Goal: Information Seeking & Learning: Check status

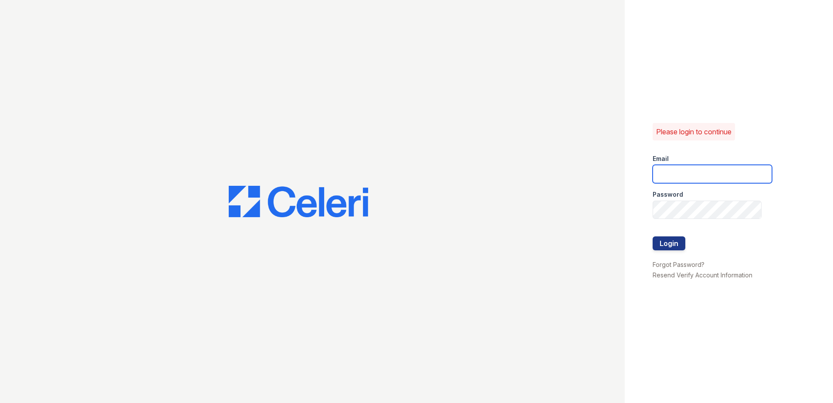
click at [666, 167] on input "email" at bounding box center [712, 174] width 119 height 18
type input "Sbrodnax@trinity-pm.com"
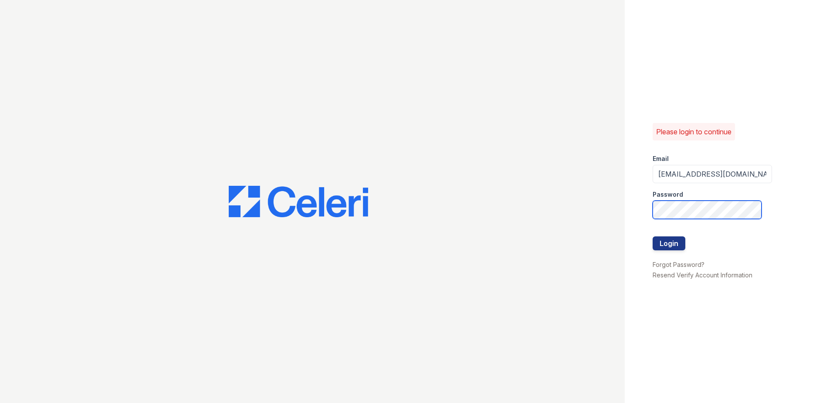
click at [653, 236] on button "Login" at bounding box center [669, 243] width 33 height 14
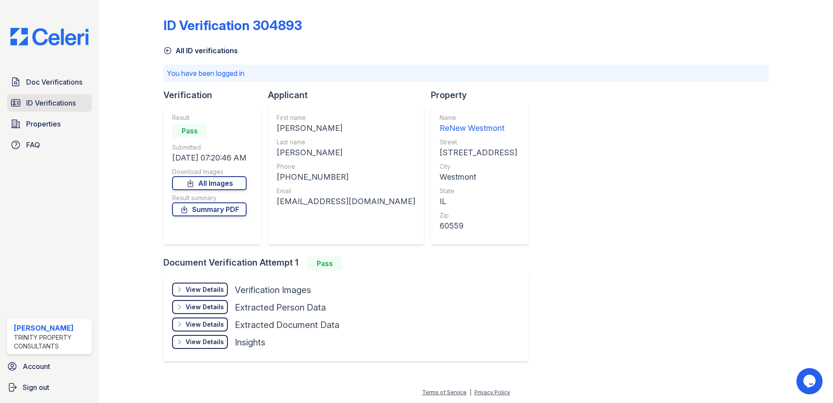
click at [44, 99] on span "ID Verifications" at bounding box center [51, 103] width 50 height 10
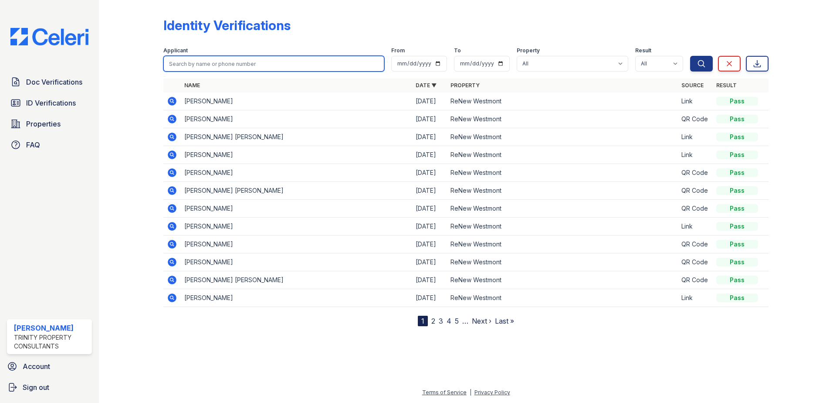
click at [198, 64] on input "search" at bounding box center [273, 64] width 221 height 16
type input "jonathan miranda"
click at [433, 319] on link "2" at bounding box center [433, 320] width 4 height 9
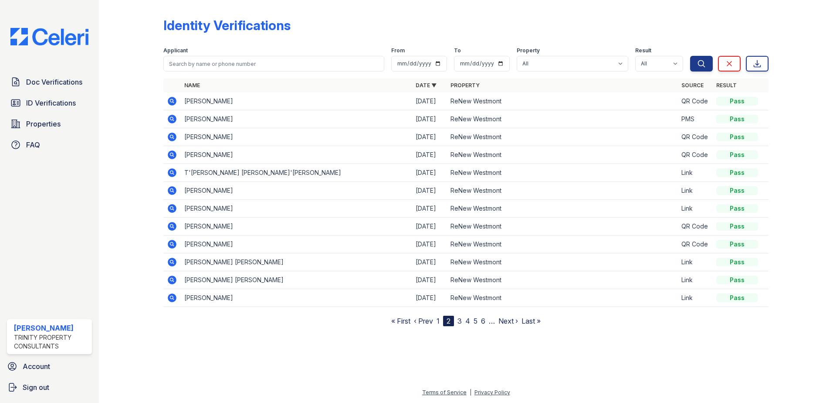
click at [460, 324] on link "3" at bounding box center [459, 320] width 4 height 9
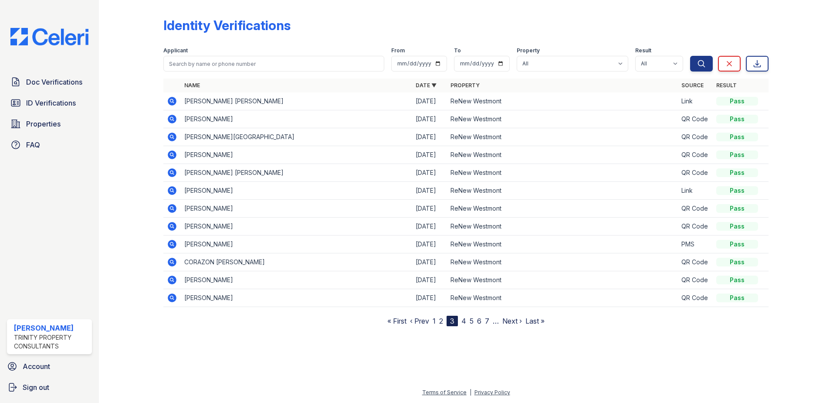
click at [464, 322] on link "4" at bounding box center [463, 320] width 5 height 9
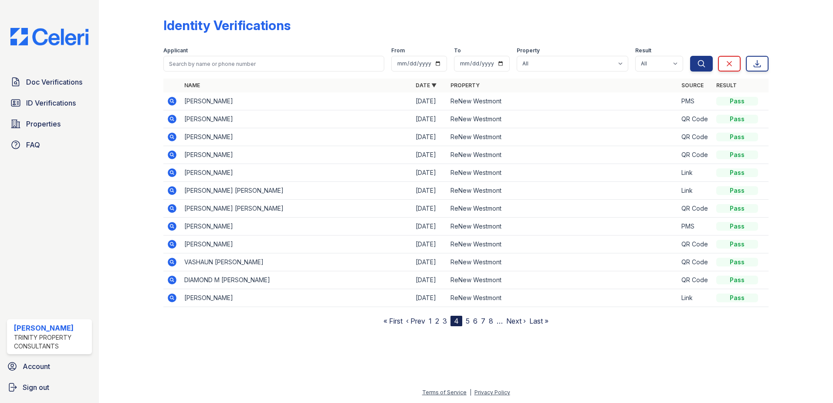
click at [470, 324] on link "5" at bounding box center [468, 320] width 4 height 9
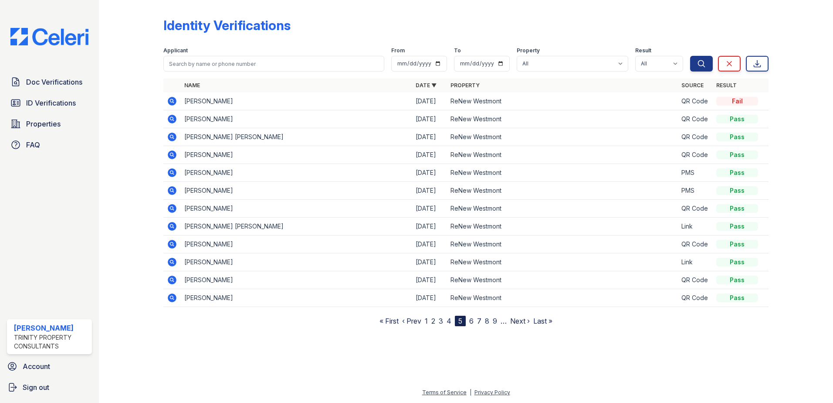
click at [473, 322] on link "6" at bounding box center [471, 320] width 4 height 9
click at [476, 323] on link "7" at bounding box center [474, 320] width 4 height 9
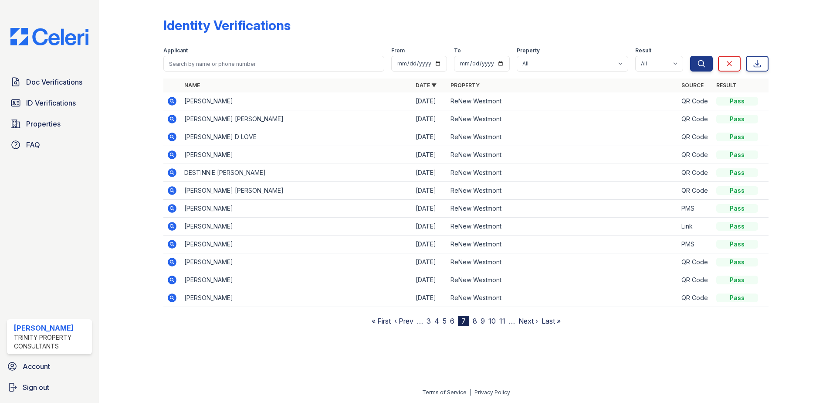
click at [476, 323] on link "8" at bounding box center [475, 320] width 4 height 9
click at [474, 321] on link "9" at bounding box center [473, 320] width 4 height 9
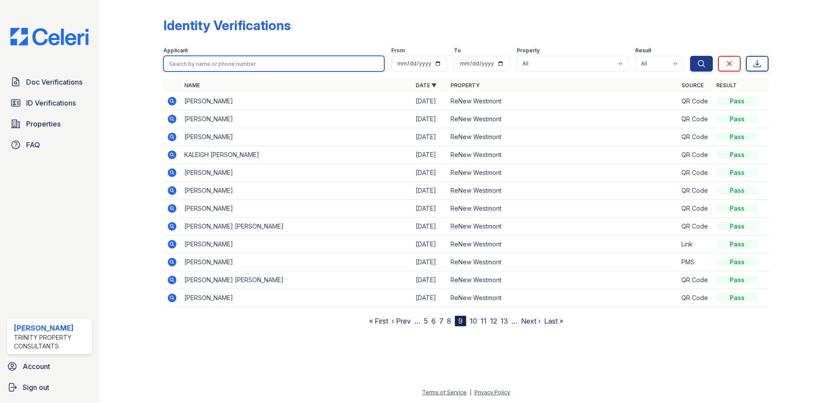
click at [217, 64] on input "search" at bounding box center [273, 64] width 221 height 16
type input "miranda"
click at [690, 56] on button "Search" at bounding box center [701, 64] width 23 height 16
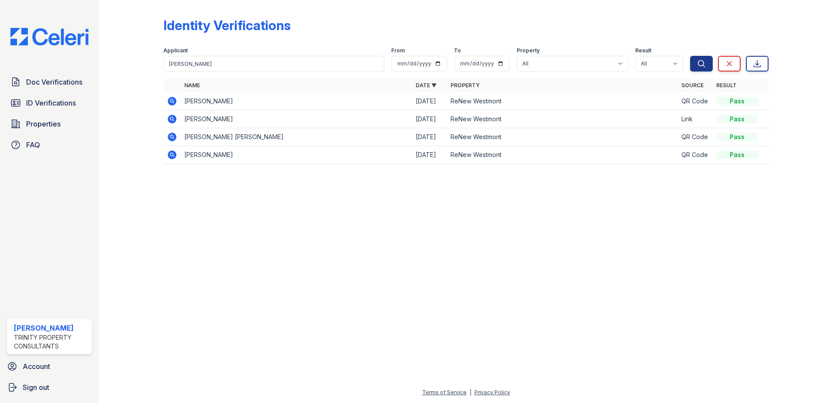
click at [170, 98] on icon at bounding box center [172, 101] width 9 height 9
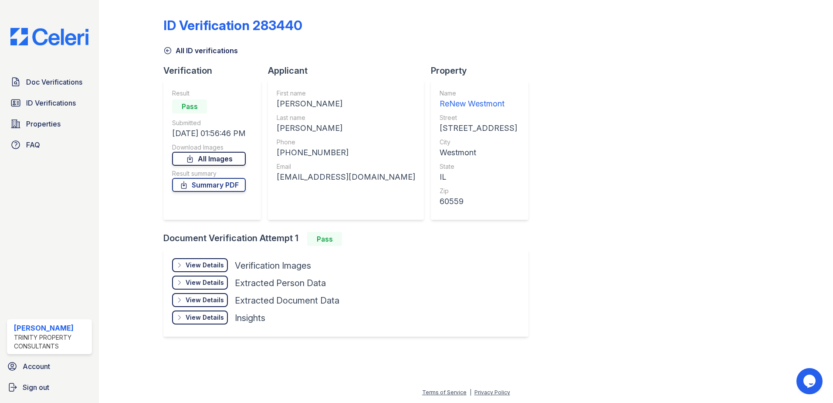
click at [201, 160] on link "All Images" at bounding box center [209, 159] width 74 height 14
click at [792, 231] on div at bounding box center [793, 175] width 51 height 345
click at [56, 105] on span "ID Verifications" at bounding box center [51, 103] width 50 height 10
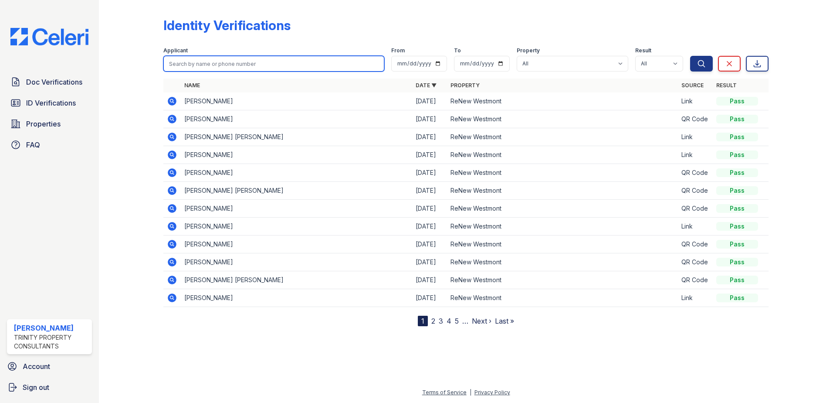
click at [264, 64] on input "search" at bounding box center [273, 64] width 221 height 16
type input "gianinna"
click at [690, 56] on button "Search" at bounding box center [701, 64] width 23 height 16
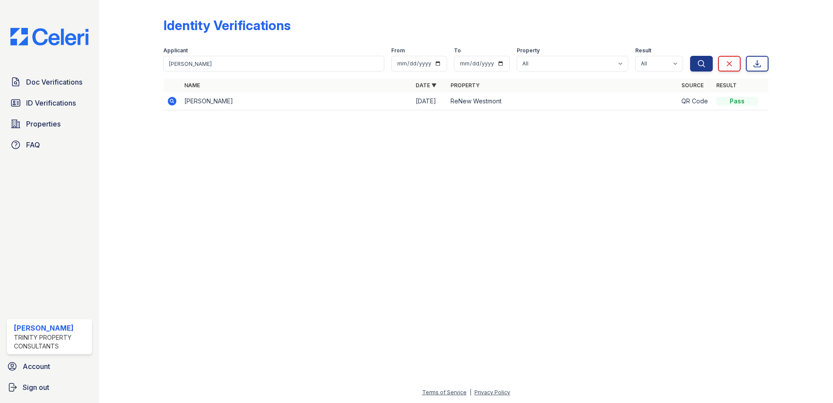
click at [170, 102] on icon at bounding box center [172, 101] width 9 height 9
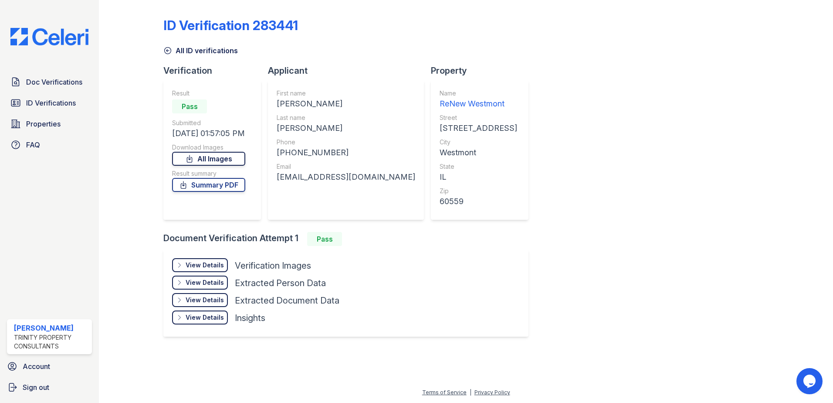
click at [213, 160] on link "All Images" at bounding box center [208, 159] width 73 height 14
click at [713, 261] on div "ID Verification 283441 All ID verifications Verification Result Pass Submitted …" at bounding box center [465, 175] width 605 height 345
